Goal: Understand process/instructions: Learn how to perform a task or action

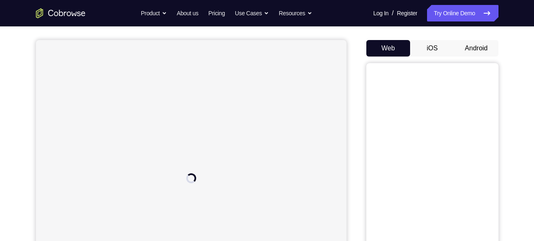
click at [472, 47] on button "Android" at bounding box center [476, 48] width 44 height 17
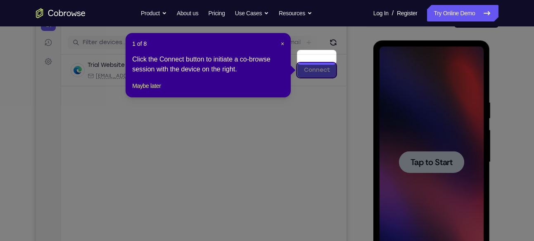
scroll to position [95, 0]
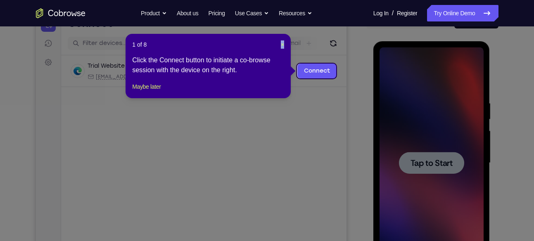
drag, startPoint x: 279, startPoint y: 44, endPoint x: 284, endPoint y: 45, distance: 5.8
click at [284, 45] on div "1 of 8 × Click the Connect button to initiate a co-browse session with the devi…" at bounding box center [208, 66] width 165 height 64
click at [283, 45] on span "×" at bounding box center [282, 44] width 3 height 7
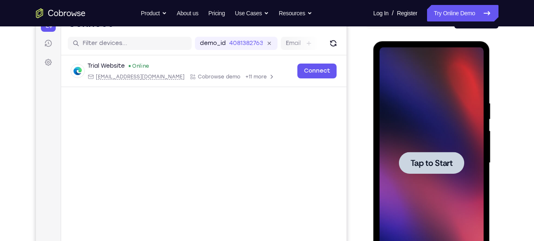
scroll to position [118, 0]
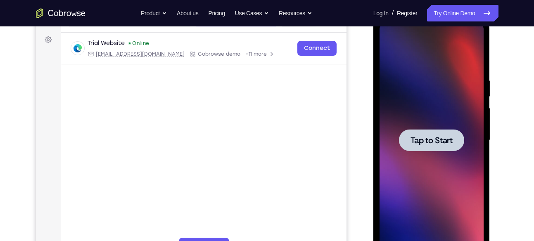
click at [429, 136] on span "Tap to Start" at bounding box center [431, 140] width 42 height 8
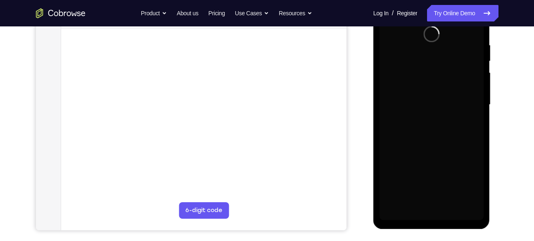
scroll to position [154, 0]
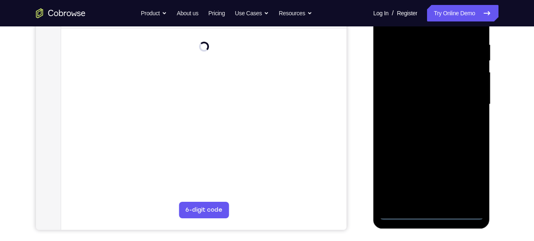
click at [430, 214] on div at bounding box center [431, 104] width 104 height 231
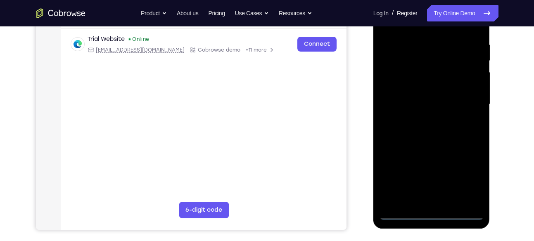
click at [469, 178] on div at bounding box center [431, 104] width 104 height 231
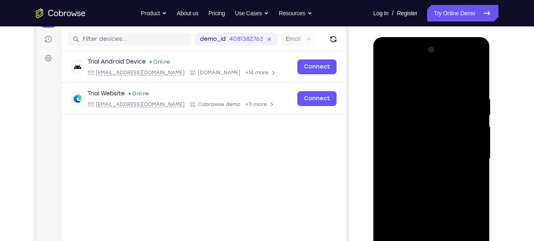
scroll to position [99, 0]
click at [424, 81] on div at bounding box center [431, 159] width 104 height 231
click at [465, 158] on div at bounding box center [431, 159] width 104 height 231
click at [420, 173] on div at bounding box center [431, 159] width 104 height 231
click at [417, 152] on div at bounding box center [431, 159] width 104 height 231
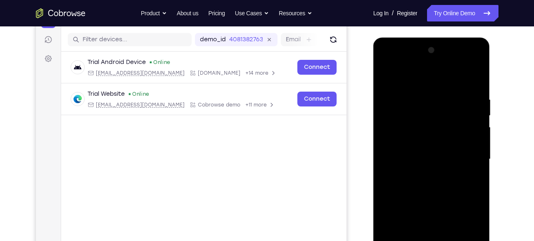
click at [407, 170] on div at bounding box center [431, 159] width 104 height 231
click at [421, 160] on div at bounding box center [431, 159] width 104 height 231
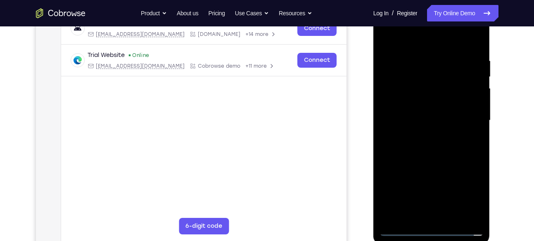
scroll to position [138, 0]
click at [423, 145] on div at bounding box center [431, 120] width 104 height 231
click at [441, 142] on div at bounding box center [431, 120] width 104 height 231
click at [476, 54] on div at bounding box center [431, 120] width 104 height 231
click at [476, 50] on div at bounding box center [431, 120] width 104 height 231
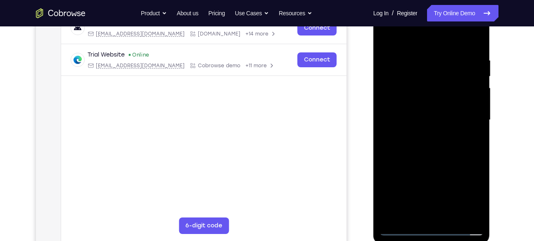
drag, startPoint x: 430, startPoint y: 38, endPoint x: 436, endPoint y: 8, distance: 31.0
click at [436, 8] on div at bounding box center [431, 120] width 104 height 231
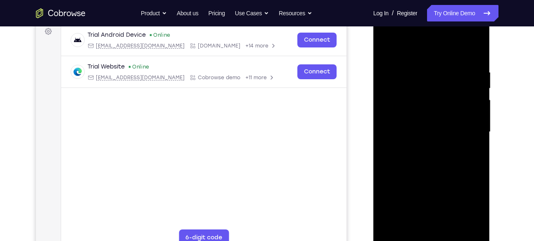
scroll to position [126, 0]
click at [472, 144] on div at bounding box center [431, 132] width 104 height 231
click at [440, 222] on div at bounding box center [431, 132] width 104 height 231
click at [386, 37] on div at bounding box center [431, 132] width 104 height 231
click at [395, 110] on div at bounding box center [431, 132] width 104 height 231
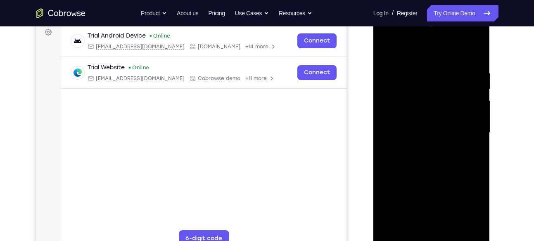
click at [441, 169] on div at bounding box center [431, 132] width 104 height 231
click at [452, 230] on div at bounding box center [431, 132] width 104 height 231
click at [433, 176] on div at bounding box center [431, 132] width 104 height 231
click at [420, 128] on div at bounding box center [431, 132] width 104 height 231
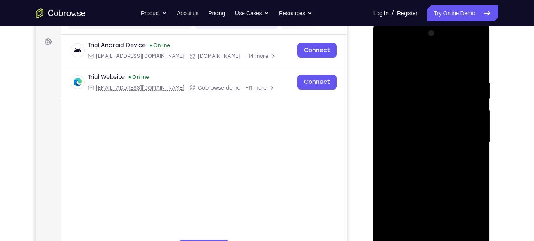
scroll to position [114, 0]
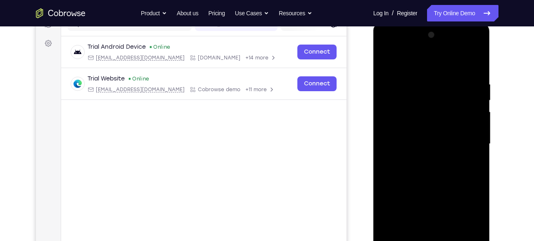
click at [386, 59] on div at bounding box center [431, 143] width 104 height 231
click at [424, 155] on div at bounding box center [431, 143] width 104 height 231
click at [449, 219] on div at bounding box center [431, 143] width 104 height 231
click at [479, 62] on div at bounding box center [431, 143] width 104 height 231
click at [469, 63] on div at bounding box center [431, 143] width 104 height 231
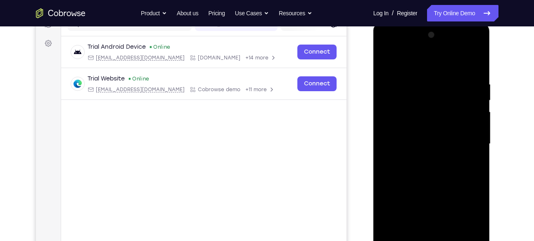
click at [478, 62] on div at bounding box center [431, 143] width 104 height 231
click at [471, 63] on div at bounding box center [431, 143] width 104 height 231
click at [480, 63] on div at bounding box center [431, 143] width 104 height 231
click at [471, 61] on div at bounding box center [431, 143] width 104 height 231
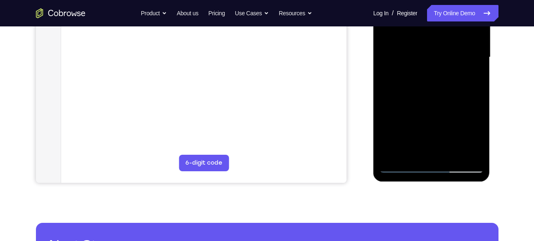
scroll to position [212, 0]
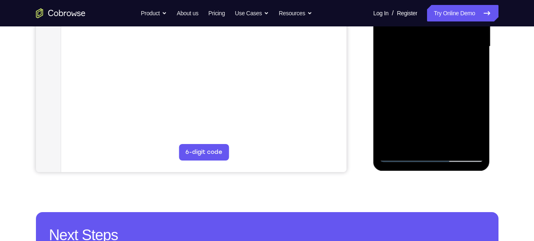
click at [403, 156] on div at bounding box center [431, 46] width 104 height 231
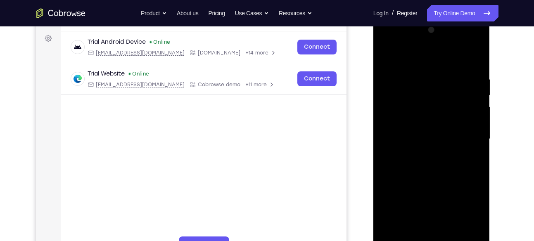
scroll to position [118, 0]
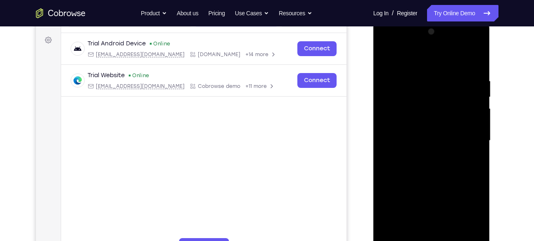
click at [446, 220] on div at bounding box center [431, 140] width 104 height 231
click at [439, 195] on div at bounding box center [431, 140] width 104 height 231
click at [430, 185] on div at bounding box center [431, 140] width 104 height 231
click at [423, 140] on div at bounding box center [431, 140] width 104 height 231
click at [478, 60] on div at bounding box center [431, 140] width 104 height 231
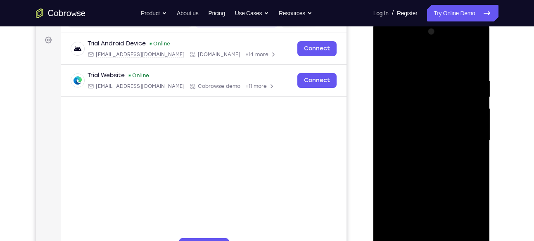
click at [393, 235] on div at bounding box center [431, 140] width 104 height 231
click at [443, 140] on div at bounding box center [431, 140] width 104 height 231
click at [389, 57] on div at bounding box center [431, 140] width 104 height 231
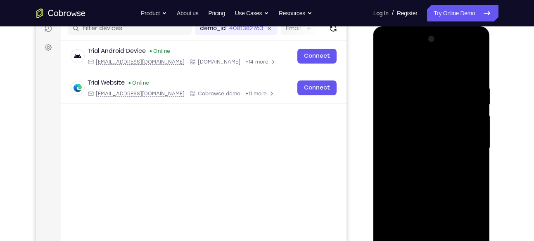
scroll to position [108, 0]
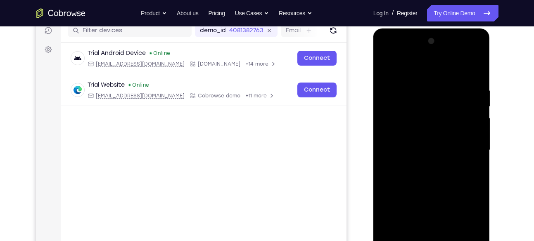
click at [477, 66] on div at bounding box center [431, 150] width 104 height 231
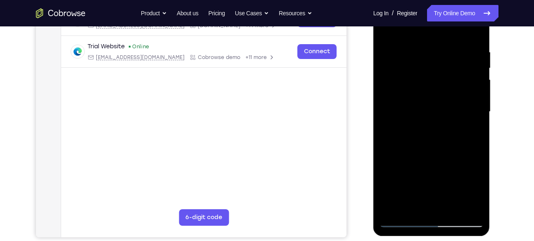
drag, startPoint x: 443, startPoint y: 166, endPoint x: 452, endPoint y: 100, distance: 66.7
click at [452, 100] on div at bounding box center [431, 111] width 104 height 231
drag, startPoint x: 438, startPoint y: 136, endPoint x: 448, endPoint y: 69, distance: 67.2
click at [448, 69] on div at bounding box center [431, 111] width 104 height 231
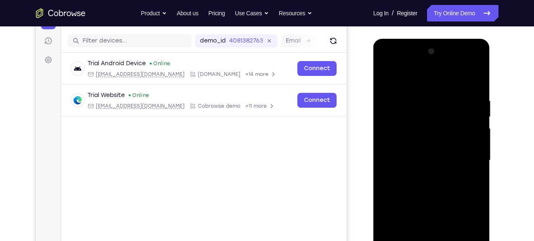
scroll to position [97, 0]
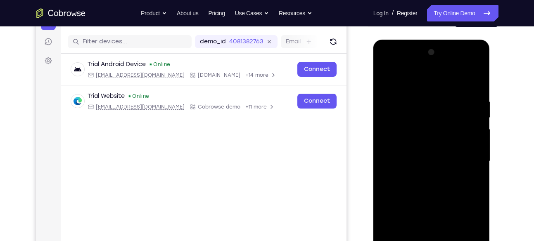
click at [386, 78] on div at bounding box center [431, 161] width 104 height 231
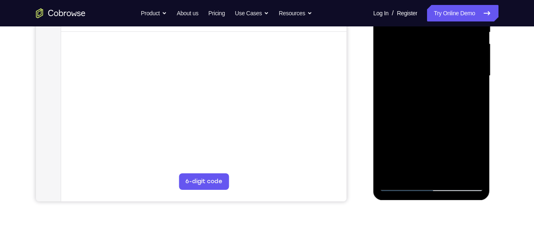
scroll to position [183, 0]
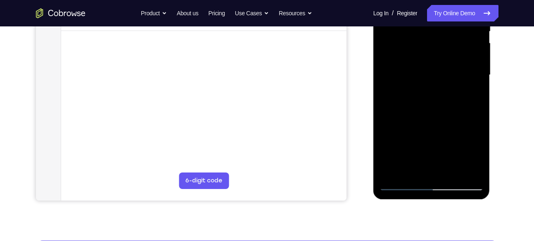
click at [412, 170] on div at bounding box center [431, 75] width 104 height 231
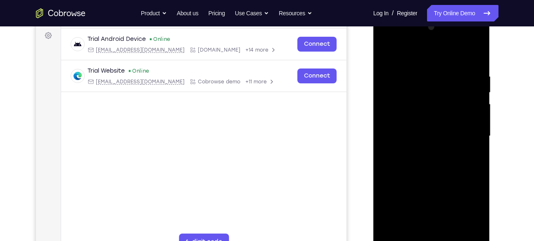
scroll to position [115, 0]
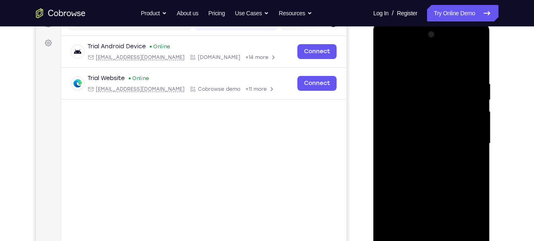
click at [424, 58] on div at bounding box center [431, 143] width 104 height 231
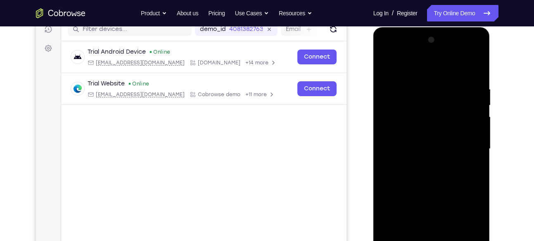
scroll to position [109, 0]
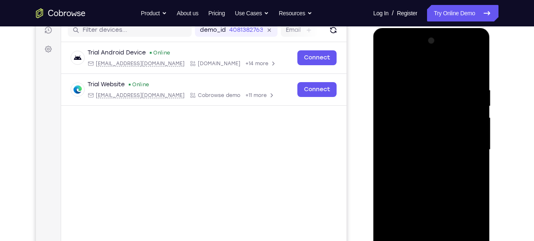
drag, startPoint x: 424, startPoint y: 91, endPoint x: 422, endPoint y: 123, distance: 31.9
click at [422, 123] on div at bounding box center [431, 149] width 104 height 231
click at [418, 81] on div at bounding box center [431, 149] width 104 height 231
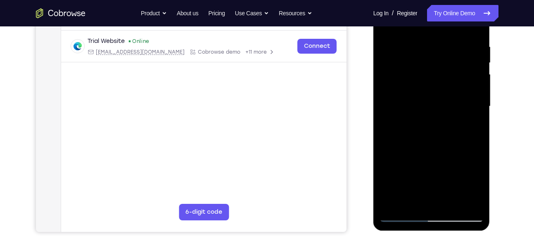
scroll to position [162, 0]
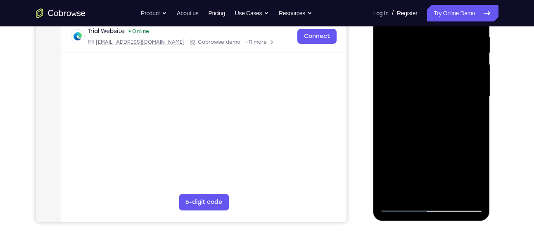
drag, startPoint x: 413, startPoint y: 150, endPoint x: 415, endPoint y: 79, distance: 71.1
click at [415, 79] on div at bounding box center [431, 96] width 104 height 231
click at [438, 95] on div at bounding box center [431, 96] width 104 height 231
click at [408, 107] on div at bounding box center [431, 96] width 104 height 231
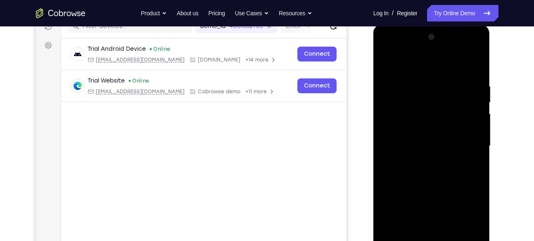
scroll to position [112, 0]
drag, startPoint x: 432, startPoint y: 123, endPoint x: 421, endPoint y: 197, distance: 74.8
click at [421, 197] on div at bounding box center [431, 146] width 104 height 231
drag, startPoint x: 421, startPoint y: 197, endPoint x: 420, endPoint y: 97, distance: 99.5
click at [420, 97] on div at bounding box center [431, 146] width 104 height 231
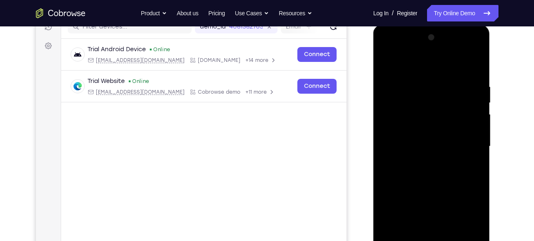
drag, startPoint x: 422, startPoint y: 161, endPoint x: 424, endPoint y: 91, distance: 70.3
click at [424, 91] on div at bounding box center [431, 146] width 104 height 231
drag, startPoint x: 422, startPoint y: 149, endPoint x: 420, endPoint y: 81, distance: 68.6
click at [420, 81] on div at bounding box center [431, 146] width 104 height 231
drag, startPoint x: 420, startPoint y: 145, endPoint x: 420, endPoint y: 83, distance: 62.8
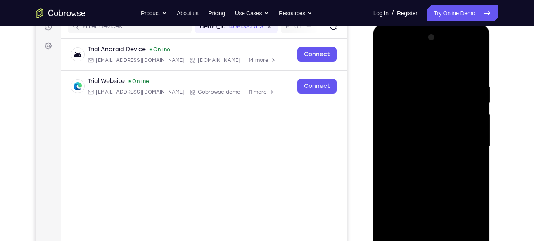
click at [420, 83] on div at bounding box center [431, 146] width 104 height 231
drag, startPoint x: 416, startPoint y: 138, endPoint x: 426, endPoint y: 83, distance: 55.3
click at [426, 83] on div at bounding box center [431, 146] width 104 height 231
drag, startPoint x: 422, startPoint y: 137, endPoint x: 423, endPoint y: 92, distance: 44.6
click at [423, 92] on div at bounding box center [431, 146] width 104 height 231
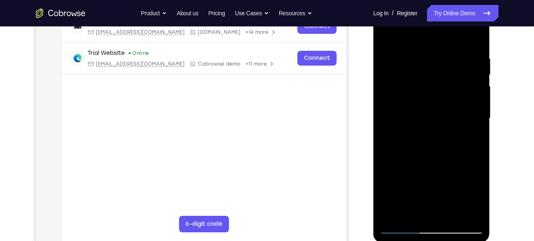
scroll to position [149, 0]
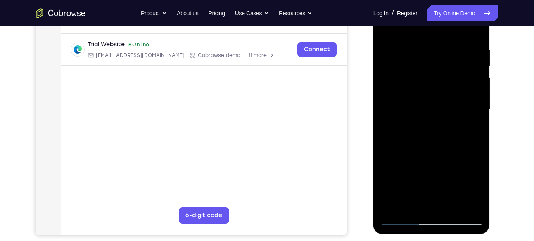
drag, startPoint x: 422, startPoint y: 141, endPoint x: 428, endPoint y: 76, distance: 65.1
click at [428, 76] on div at bounding box center [431, 109] width 104 height 231
drag, startPoint x: 428, startPoint y: 134, endPoint x: 431, endPoint y: 55, distance: 78.9
click at [431, 55] on div at bounding box center [431, 109] width 104 height 231
drag, startPoint x: 424, startPoint y: 144, endPoint x: 425, endPoint y: 75, distance: 69.0
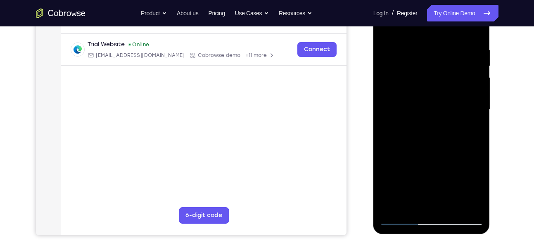
click at [425, 75] on div at bounding box center [431, 109] width 104 height 231
drag, startPoint x: 422, startPoint y: 148, endPoint x: 417, endPoint y: 76, distance: 72.4
click at [417, 76] on div at bounding box center [431, 109] width 104 height 231
drag, startPoint x: 415, startPoint y: 165, endPoint x: 420, endPoint y: 69, distance: 95.9
click at [420, 69] on div at bounding box center [431, 109] width 104 height 231
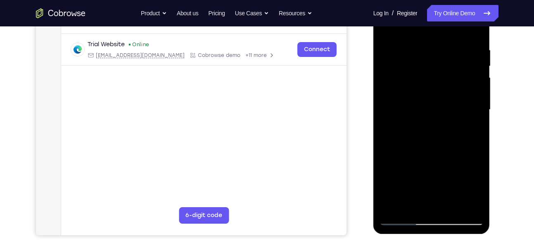
drag, startPoint x: 427, startPoint y: 166, endPoint x: 432, endPoint y: 78, distance: 87.7
click at [432, 78] on div at bounding box center [431, 109] width 104 height 231
drag, startPoint x: 421, startPoint y: 149, endPoint x: 429, endPoint y: 60, distance: 88.8
click at [429, 60] on div at bounding box center [431, 109] width 104 height 231
drag, startPoint x: 422, startPoint y: 137, endPoint x: 428, endPoint y: 51, distance: 86.1
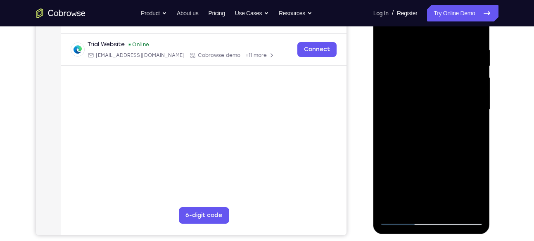
click at [428, 51] on div at bounding box center [431, 109] width 104 height 231
drag, startPoint x: 418, startPoint y: 148, endPoint x: 420, endPoint y: 72, distance: 76.0
click at [420, 72] on div at bounding box center [431, 109] width 104 height 231
drag, startPoint x: 417, startPoint y: 150, endPoint x: 429, endPoint y: 67, distance: 83.9
click at [429, 67] on div at bounding box center [431, 109] width 104 height 231
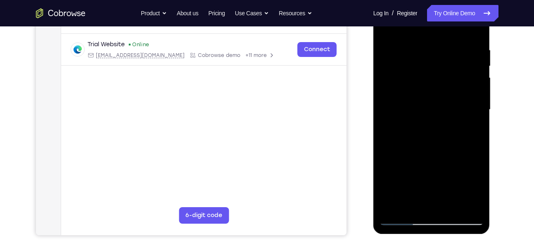
drag, startPoint x: 417, startPoint y: 141, endPoint x: 423, endPoint y: 66, distance: 75.4
click at [423, 66] on div at bounding box center [431, 109] width 104 height 231
drag, startPoint x: 420, startPoint y: 161, endPoint x: 420, endPoint y: 73, distance: 88.4
click at [420, 73] on div at bounding box center [431, 109] width 104 height 231
drag, startPoint x: 415, startPoint y: 151, endPoint x: 420, endPoint y: 68, distance: 83.6
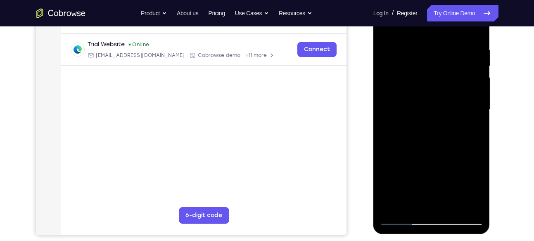
click at [420, 68] on div at bounding box center [431, 109] width 104 height 231
drag, startPoint x: 412, startPoint y: 151, endPoint x: 418, endPoint y: 78, distance: 72.9
click at [418, 78] on div at bounding box center [431, 109] width 104 height 231
drag, startPoint x: 412, startPoint y: 150, endPoint x: 420, endPoint y: 84, distance: 67.0
click at [420, 84] on div at bounding box center [431, 109] width 104 height 231
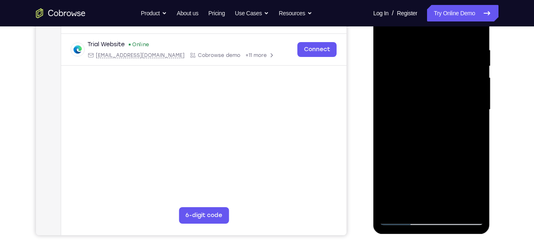
drag, startPoint x: 424, startPoint y: 119, endPoint x: 417, endPoint y: 211, distance: 93.2
click at [417, 211] on div at bounding box center [431, 109] width 104 height 231
drag, startPoint x: 415, startPoint y: 103, endPoint x: 420, endPoint y: 164, distance: 60.4
click at [420, 164] on div at bounding box center [431, 109] width 104 height 231
drag, startPoint x: 422, startPoint y: 100, endPoint x: 427, endPoint y: 147, distance: 47.0
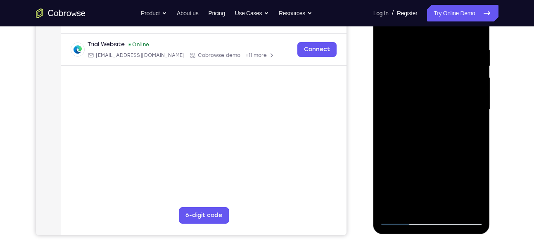
click at [427, 147] on div at bounding box center [431, 109] width 104 height 231
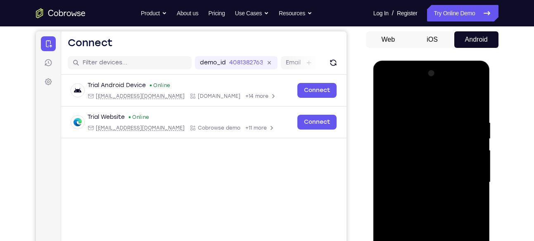
scroll to position [74, 0]
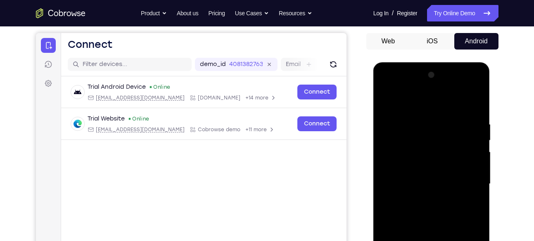
click at [386, 99] on div at bounding box center [431, 184] width 104 height 231
click at [385, 101] on div at bounding box center [431, 184] width 104 height 231
drag, startPoint x: 439, startPoint y: 117, endPoint x: 435, endPoint y: 176, distance: 58.8
click at [435, 176] on div at bounding box center [431, 184] width 104 height 231
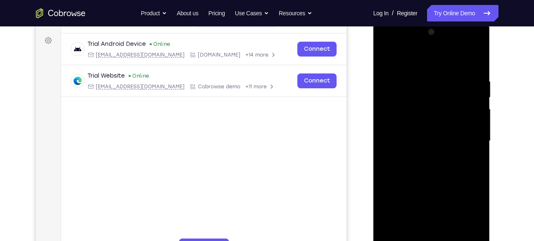
scroll to position [120, 0]
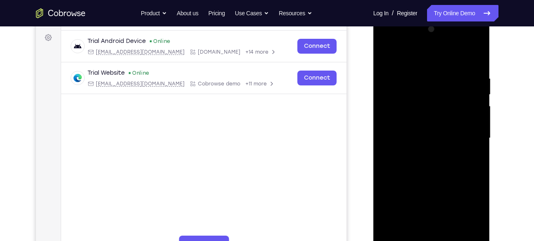
click at [463, 167] on div at bounding box center [431, 138] width 104 height 231
click at [405, 67] on div at bounding box center [431, 138] width 104 height 231
drag, startPoint x: 416, startPoint y: 119, endPoint x: 421, endPoint y: 76, distance: 42.8
click at [421, 76] on div at bounding box center [431, 138] width 104 height 231
drag, startPoint x: 417, startPoint y: 121, endPoint x: 419, endPoint y: 72, distance: 49.6
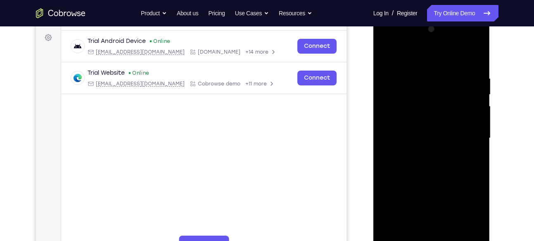
click at [419, 72] on div at bounding box center [431, 138] width 104 height 231
drag, startPoint x: 415, startPoint y: 116, endPoint x: 415, endPoint y: 73, distance: 42.1
click at [415, 73] on div at bounding box center [431, 138] width 104 height 231
drag, startPoint x: 413, startPoint y: 117, endPoint x: 420, endPoint y: 71, distance: 47.2
click at [420, 71] on div at bounding box center [431, 138] width 104 height 231
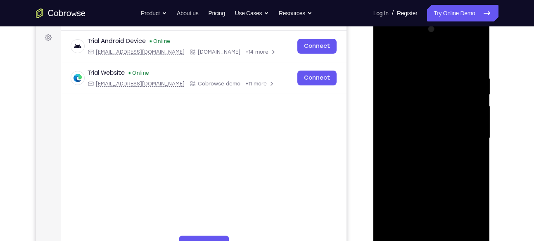
drag, startPoint x: 413, startPoint y: 123, endPoint x: 415, endPoint y: 77, distance: 46.3
click at [415, 77] on div at bounding box center [431, 138] width 104 height 231
drag, startPoint x: 412, startPoint y: 116, endPoint x: 413, endPoint y: 72, distance: 44.6
click at [413, 72] on div at bounding box center [431, 138] width 104 height 231
drag, startPoint x: 416, startPoint y: 121, endPoint x: 416, endPoint y: 69, distance: 52.4
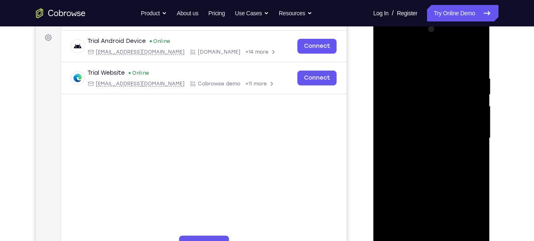
click at [416, 69] on div at bounding box center [431, 138] width 104 height 231
drag, startPoint x: 415, startPoint y: 114, endPoint x: 420, endPoint y: 57, distance: 57.1
click at [420, 57] on div at bounding box center [431, 138] width 104 height 231
drag, startPoint x: 417, startPoint y: 124, endPoint x: 417, endPoint y: 64, distance: 59.9
click at [417, 64] on div at bounding box center [431, 138] width 104 height 231
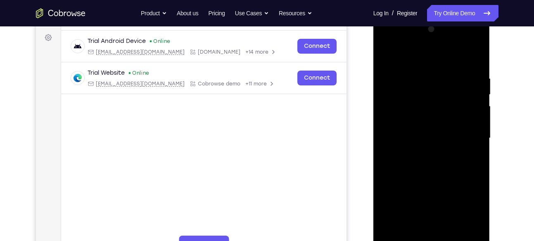
drag, startPoint x: 413, startPoint y: 118, endPoint x: 416, endPoint y: 63, distance: 54.6
click at [416, 63] on div at bounding box center [431, 138] width 104 height 231
drag, startPoint x: 415, startPoint y: 108, endPoint x: 420, endPoint y: 73, distance: 35.4
click at [420, 73] on div at bounding box center [431, 138] width 104 height 231
drag, startPoint x: 416, startPoint y: 111, endPoint x: 418, endPoint y: 70, distance: 40.9
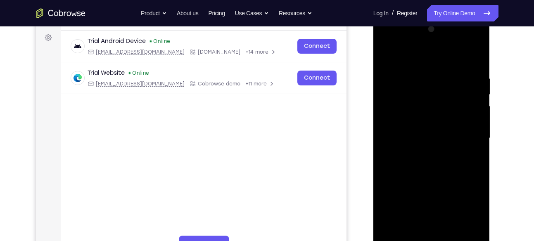
click at [418, 70] on div at bounding box center [431, 138] width 104 height 231
drag, startPoint x: 408, startPoint y: 113, endPoint x: 419, endPoint y: 71, distance: 43.5
click at [419, 71] on div at bounding box center [431, 138] width 104 height 231
drag, startPoint x: 411, startPoint y: 128, endPoint x: 419, endPoint y: 58, distance: 70.6
click at [419, 58] on div at bounding box center [431, 138] width 104 height 231
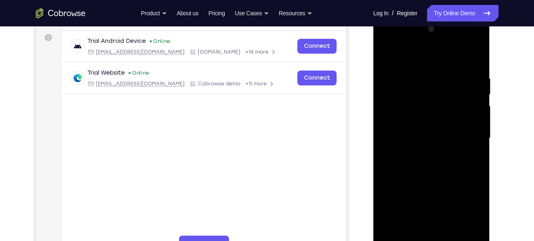
drag, startPoint x: 410, startPoint y: 111, endPoint x: 417, endPoint y: 69, distance: 42.3
click at [417, 69] on div at bounding box center [431, 138] width 104 height 231
drag, startPoint x: 412, startPoint y: 113, endPoint x: 411, endPoint y: 60, distance: 53.3
click at [411, 60] on div at bounding box center [431, 138] width 104 height 231
drag, startPoint x: 411, startPoint y: 119, endPoint x: 416, endPoint y: 66, distance: 53.5
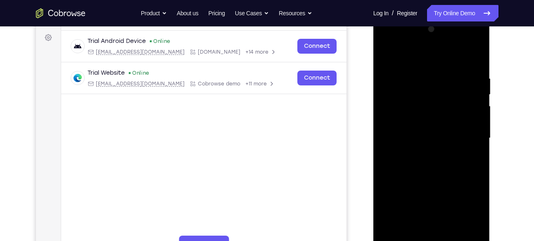
click at [416, 66] on div at bounding box center [431, 138] width 104 height 231
drag, startPoint x: 411, startPoint y: 119, endPoint x: 416, endPoint y: 109, distance: 10.3
click at [416, 109] on div at bounding box center [431, 138] width 104 height 231
click at [400, 95] on div at bounding box center [431, 138] width 104 height 231
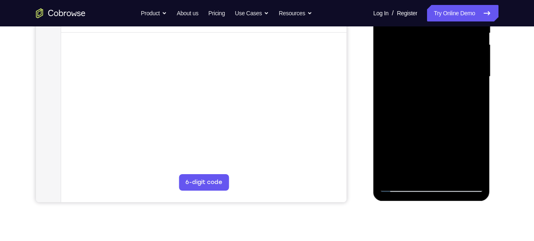
scroll to position [178, 0]
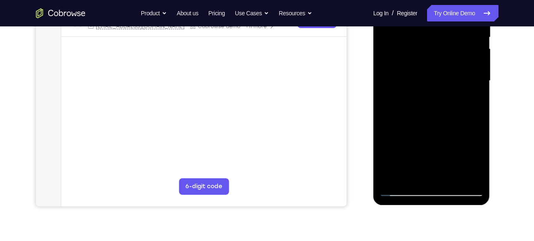
drag, startPoint x: 416, startPoint y: 134, endPoint x: 419, endPoint y: 58, distance: 76.0
click at [419, 58] on div at bounding box center [431, 80] width 104 height 231
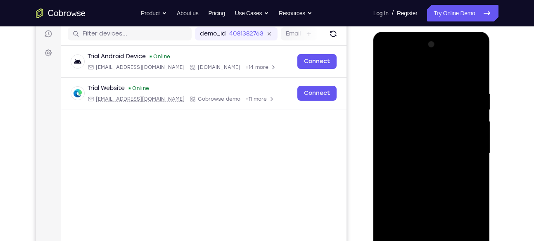
scroll to position [81, 0]
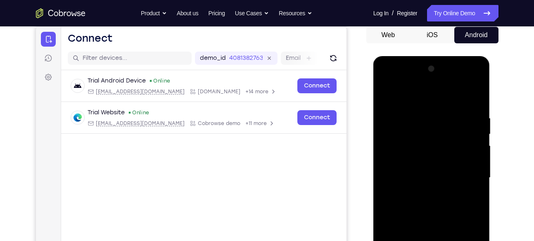
click at [389, 94] on div at bounding box center [431, 177] width 104 height 231
click at [464, 119] on div at bounding box center [431, 177] width 104 height 231
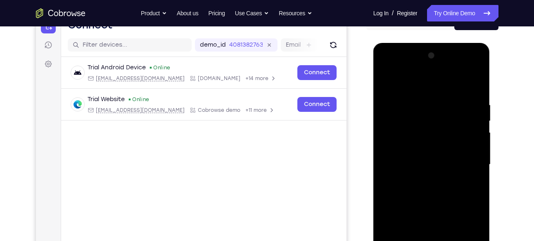
scroll to position [126, 0]
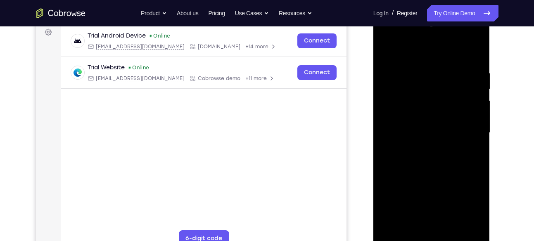
drag, startPoint x: 412, startPoint y: 175, endPoint x: 416, endPoint y: 123, distance: 52.2
click at [416, 123] on div at bounding box center [431, 132] width 104 height 231
drag, startPoint x: 425, startPoint y: 99, endPoint x: 429, endPoint y: 206, distance: 107.5
click at [429, 206] on div at bounding box center [431, 132] width 104 height 231
click at [412, 59] on div at bounding box center [431, 132] width 104 height 231
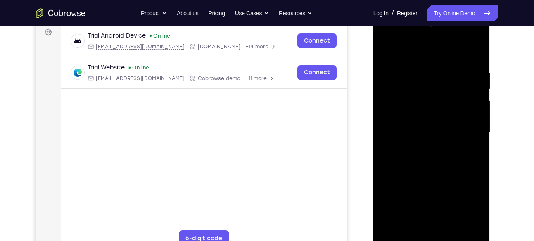
drag, startPoint x: 417, startPoint y: 112, endPoint x: 418, endPoint y: 64, distance: 47.9
click at [418, 64] on div at bounding box center [431, 132] width 104 height 231
drag, startPoint x: 417, startPoint y: 109, endPoint x: 420, endPoint y: 68, distance: 41.4
click at [420, 68] on div at bounding box center [431, 132] width 104 height 231
drag, startPoint x: 421, startPoint y: 76, endPoint x: 420, endPoint y: 121, distance: 45.4
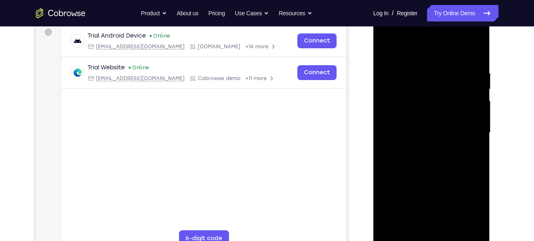
click at [420, 121] on div at bounding box center [431, 132] width 104 height 231
drag, startPoint x: 422, startPoint y: 119, endPoint x: 429, endPoint y: 69, distance: 49.8
click at [429, 69] on div at bounding box center [431, 132] width 104 height 231
drag, startPoint x: 422, startPoint y: 113, endPoint x: 427, endPoint y: 64, distance: 48.9
click at [427, 64] on div at bounding box center [431, 132] width 104 height 231
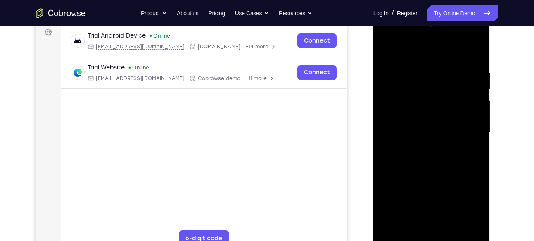
drag, startPoint x: 423, startPoint y: 107, endPoint x: 423, endPoint y: 57, distance: 49.6
click at [423, 57] on div at bounding box center [431, 132] width 104 height 231
drag, startPoint x: 418, startPoint y: 107, endPoint x: 418, endPoint y: 51, distance: 55.3
click at [418, 51] on div at bounding box center [431, 132] width 104 height 231
drag, startPoint x: 415, startPoint y: 109, endPoint x: 418, endPoint y: 57, distance: 51.7
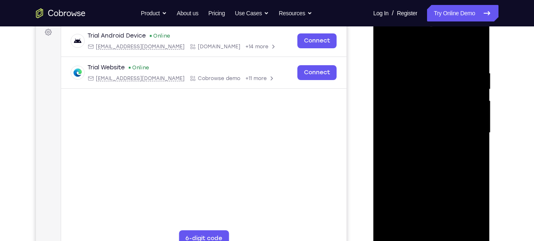
click at [418, 57] on div at bounding box center [431, 132] width 104 height 231
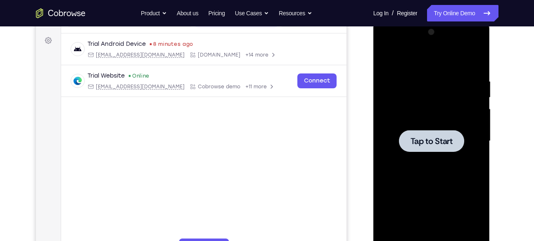
scroll to position [118, 0]
